Goal: Information Seeking & Learning: Learn about a topic

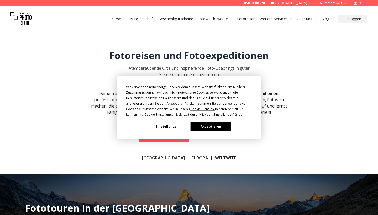
click at [204, 126] on button "Akzeptieren" at bounding box center [211, 126] width 40 height 9
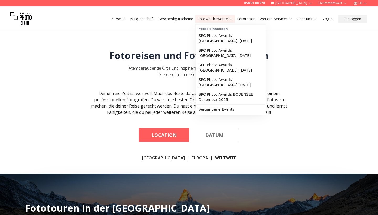
click at [207, 19] on link "Fotowettbewerbe" at bounding box center [215, 18] width 35 height 5
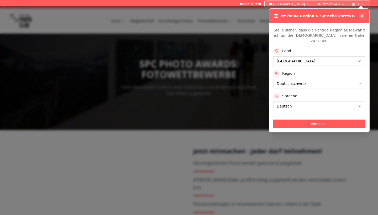
click at [361, 17] on icon at bounding box center [362, 16] width 4 height 4
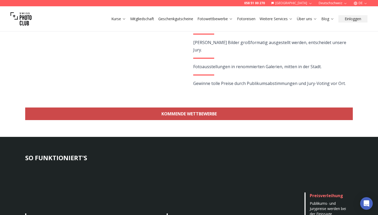
click at [198, 114] on link "KOMMENDE WETTBEWERBE" at bounding box center [189, 114] width 328 height 13
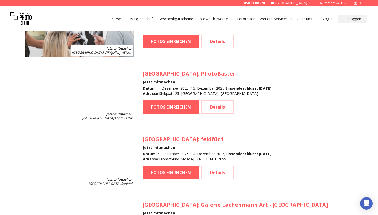
scroll to position [601, 0]
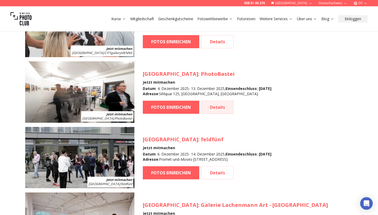
click at [217, 103] on link "Details" at bounding box center [218, 107] width 32 height 13
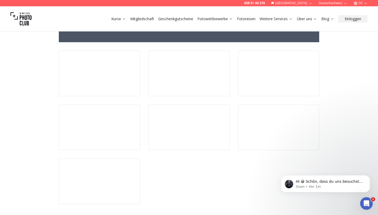
scroll to position [1376, 0]
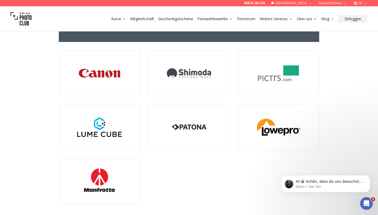
click at [274, 66] on img at bounding box center [279, 73] width 81 height 45
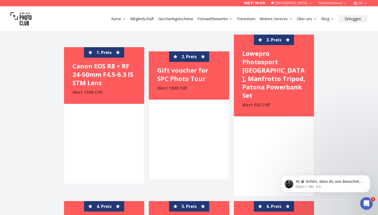
scroll to position [992, 0]
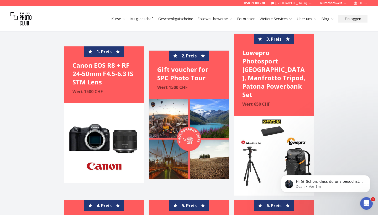
click at [189, 65] on h4 "Gift voucher for SPC Photo Tour" at bounding box center [188, 73] width 63 height 17
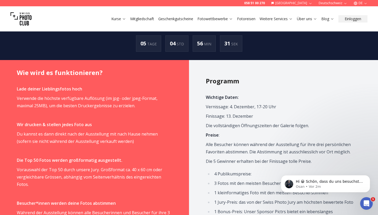
scroll to position [282, 0]
